Goal: Use online tool/utility: Use online tool/utility

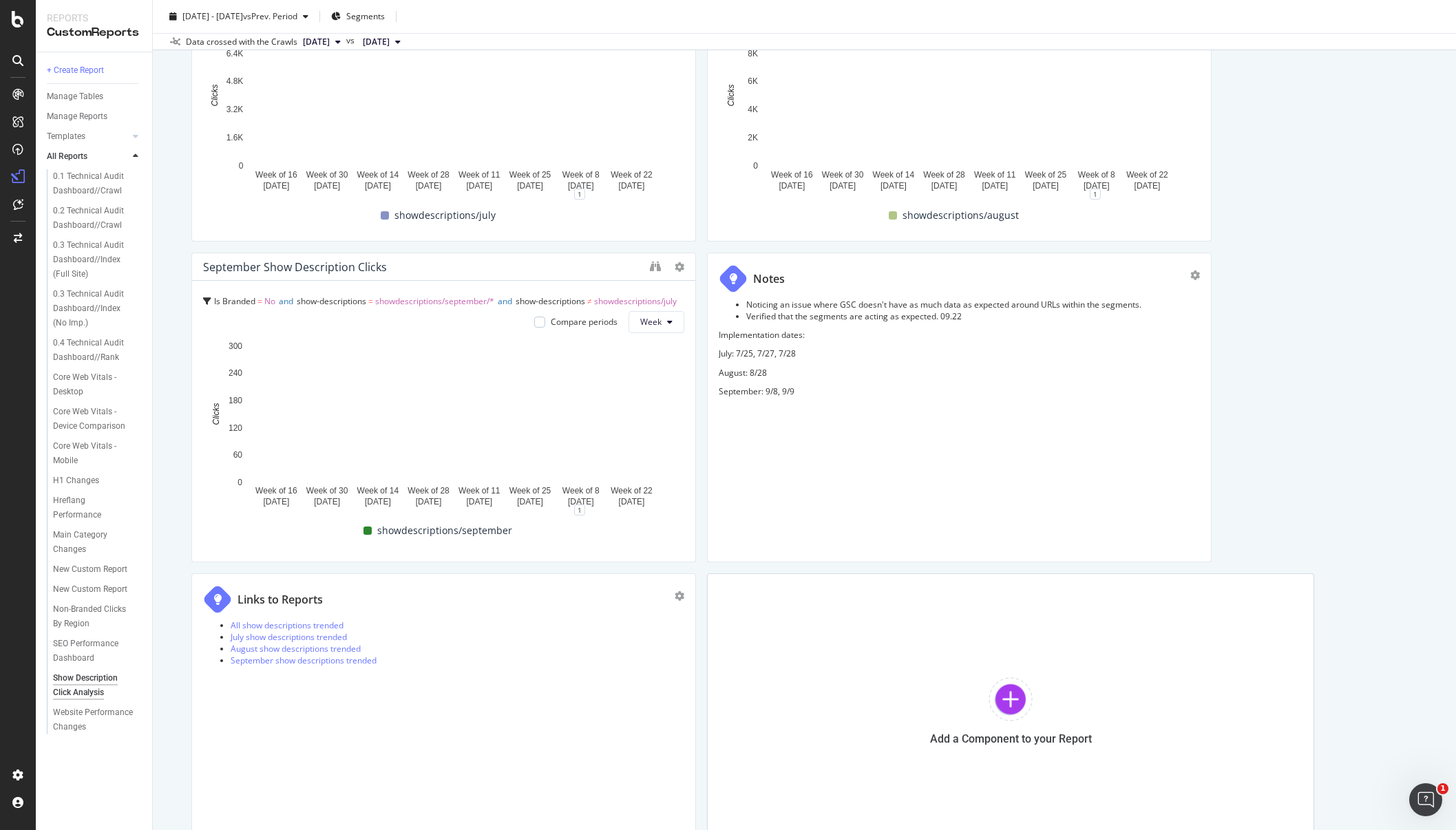
scroll to position [648, 0]
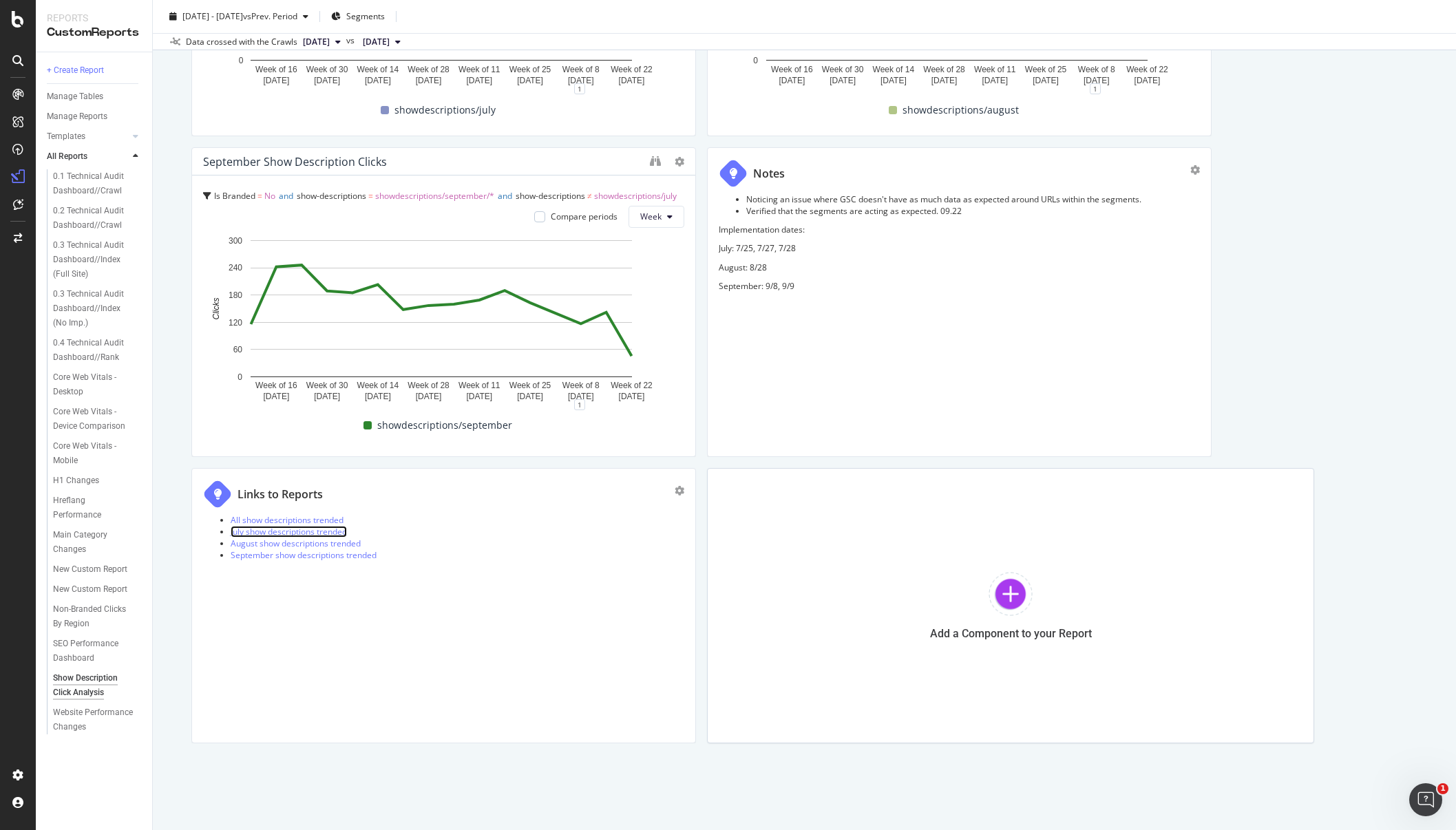
click at [280, 532] on link "July show descriptions trended" at bounding box center [288, 532] width 116 height 12
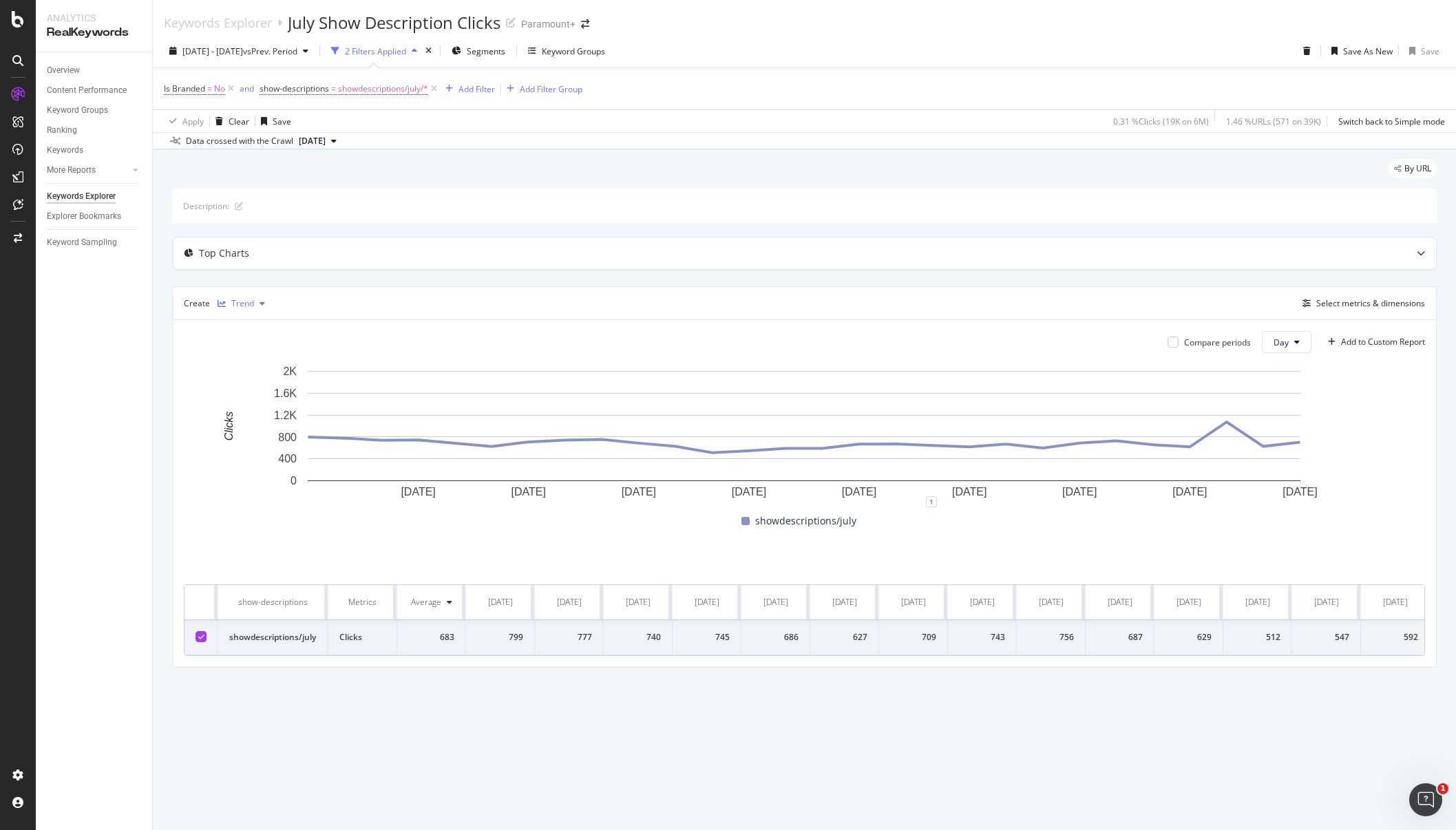
click at [250, 306] on div "Trend" at bounding box center [242, 303] width 23 height 8
click at [294, 298] on div "Create Trend Select metrics & dimensions" at bounding box center [804, 303] width 1265 height 33
click at [200, 306] on div "Create Trend" at bounding box center [227, 303] width 86 height 22
click at [233, 306] on div "Trend" at bounding box center [242, 303] width 23 height 8
click at [333, 295] on div "Create Trend Select metrics & dimensions" at bounding box center [804, 303] width 1265 height 33
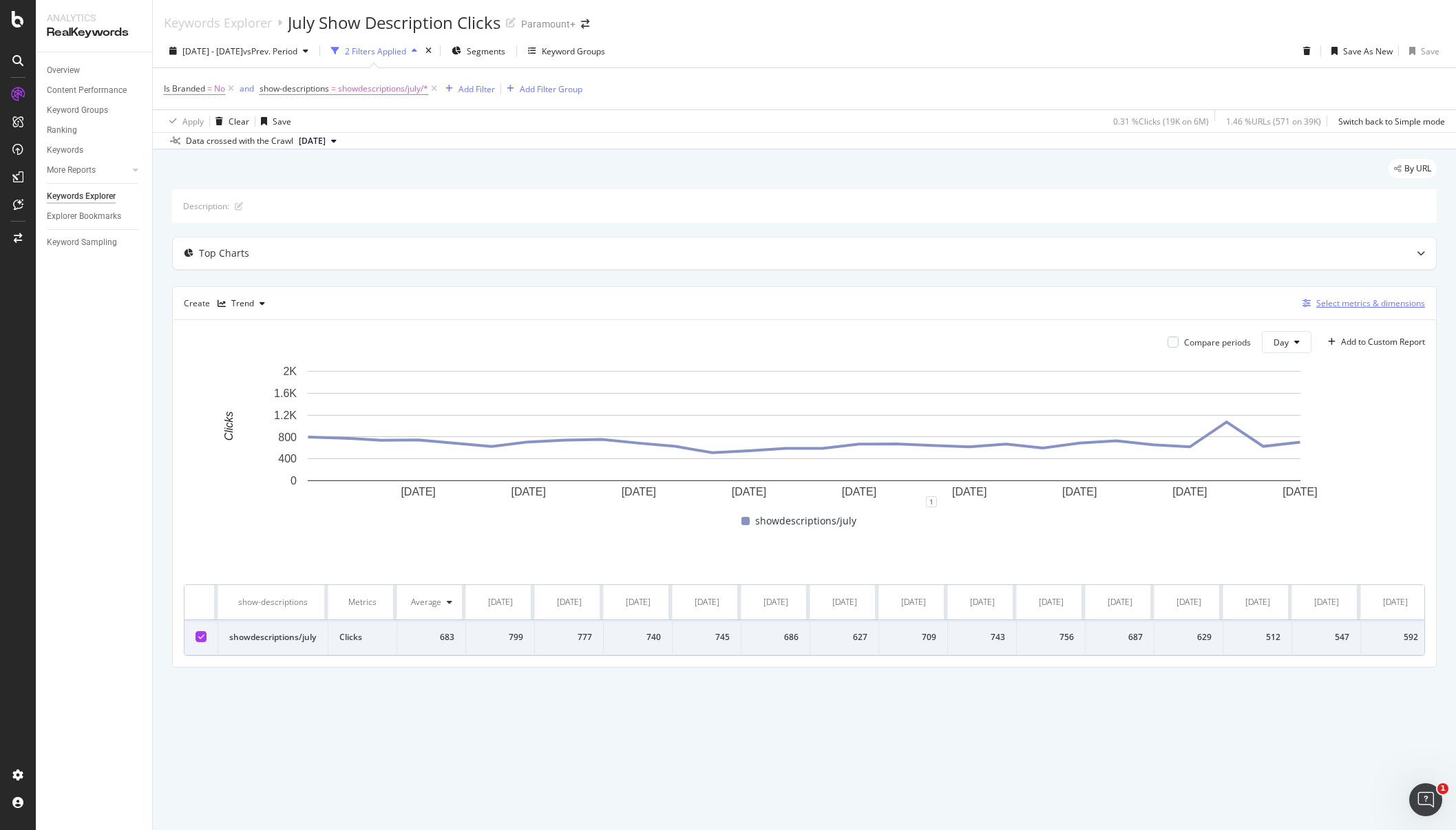
click at [1405, 303] on div "Select metrics & dimensions" at bounding box center [1370, 303] width 109 height 12
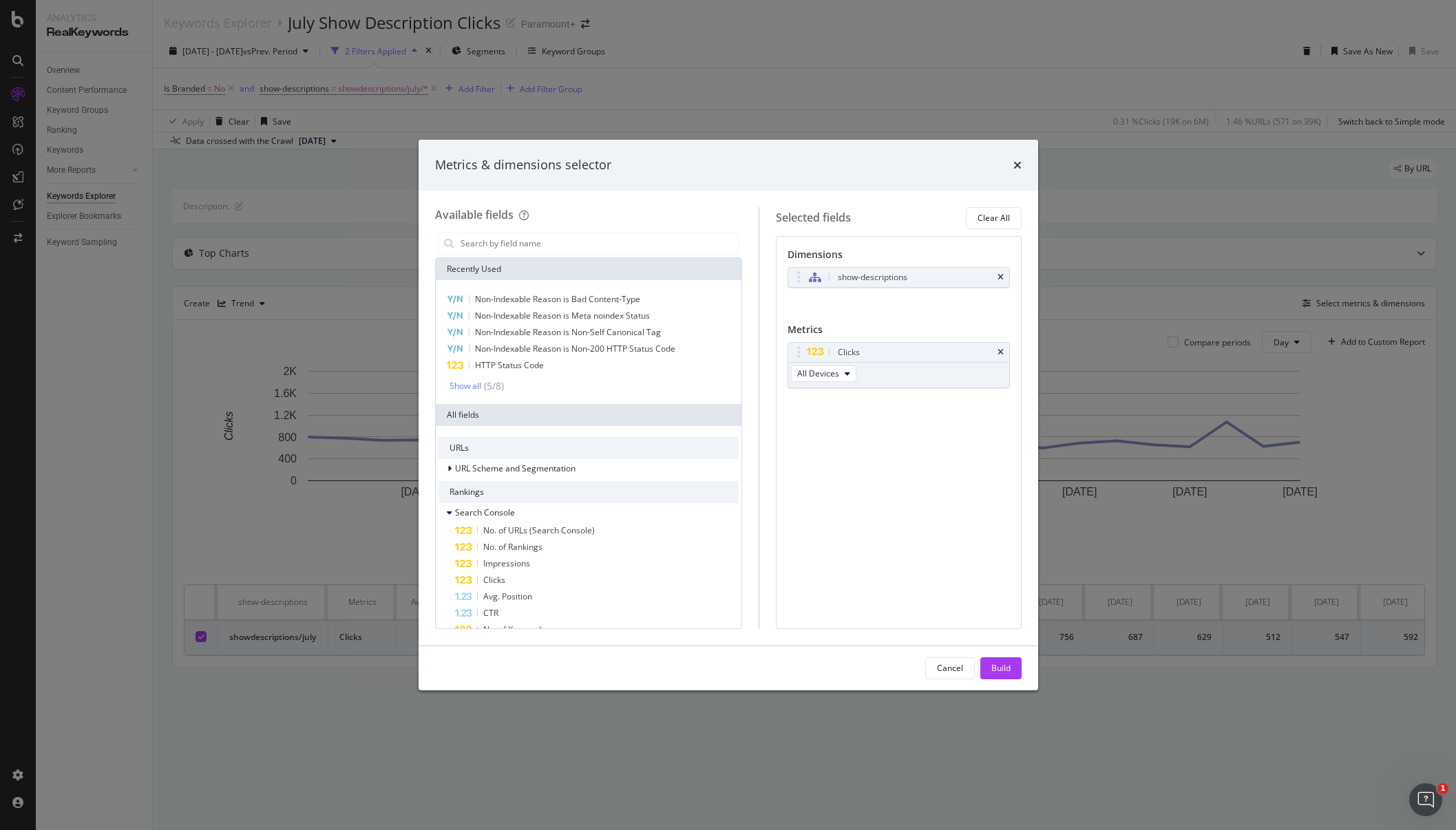
click at [1016, 162] on icon "times" at bounding box center [1017, 165] width 8 height 11
